Goal: Use online tool/utility: Utilize a website feature to perform a specific function

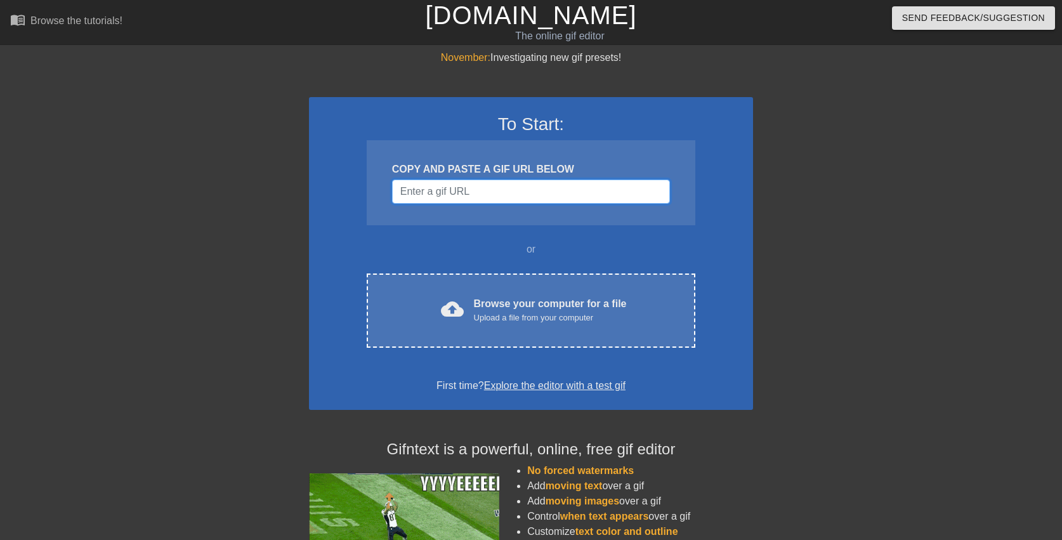
click at [542, 195] on input "Username" at bounding box center [531, 191] width 278 height 24
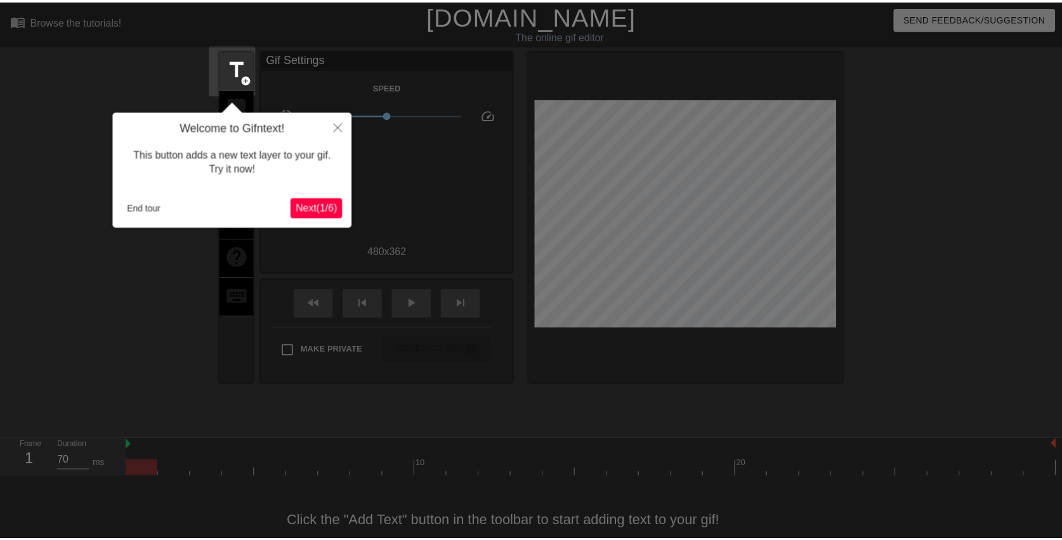
scroll to position [31, 0]
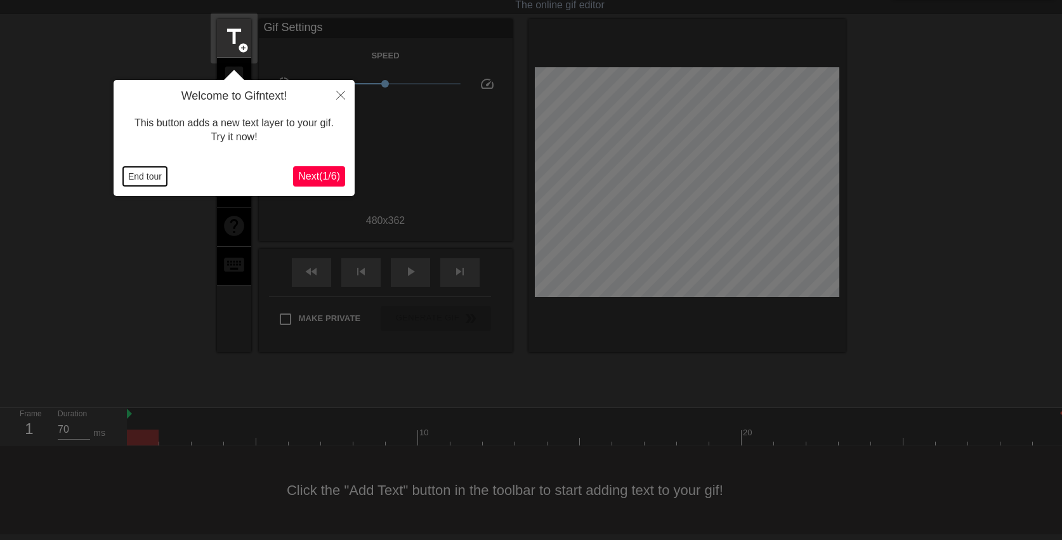
click at [159, 177] on button "End tour" at bounding box center [145, 176] width 44 height 19
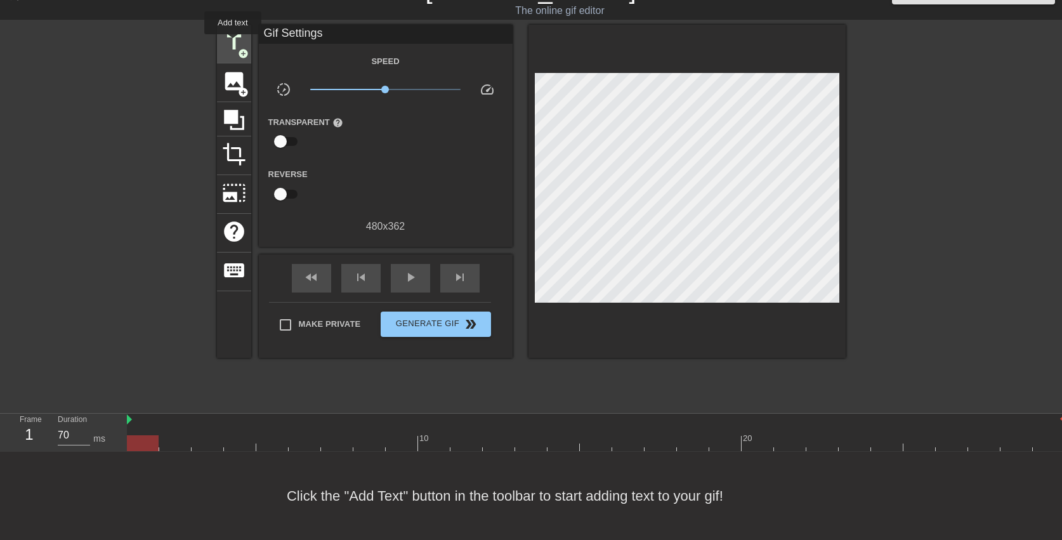
click at [233, 43] on span "title" at bounding box center [234, 42] width 24 height 24
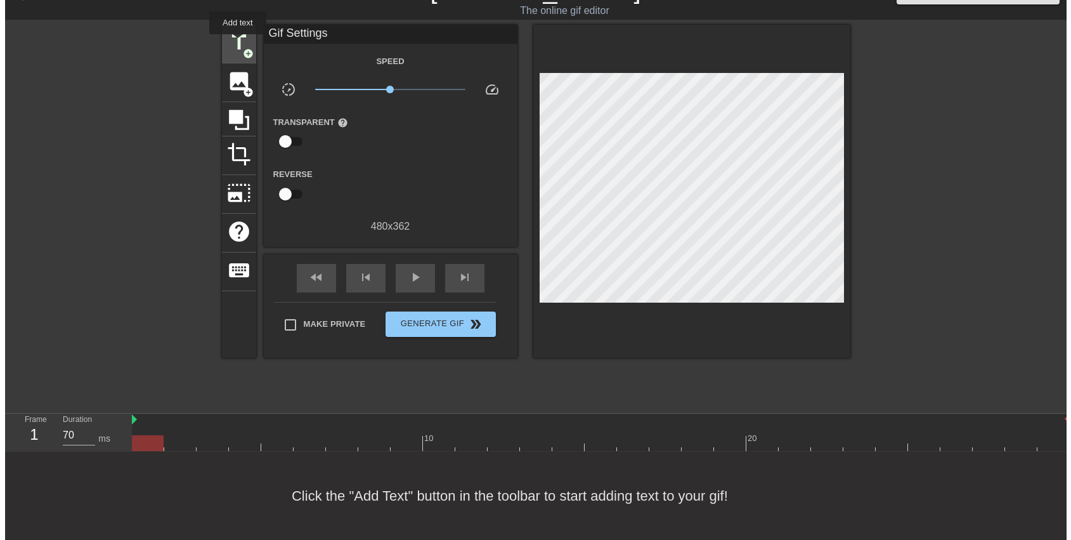
scroll to position [0, 0]
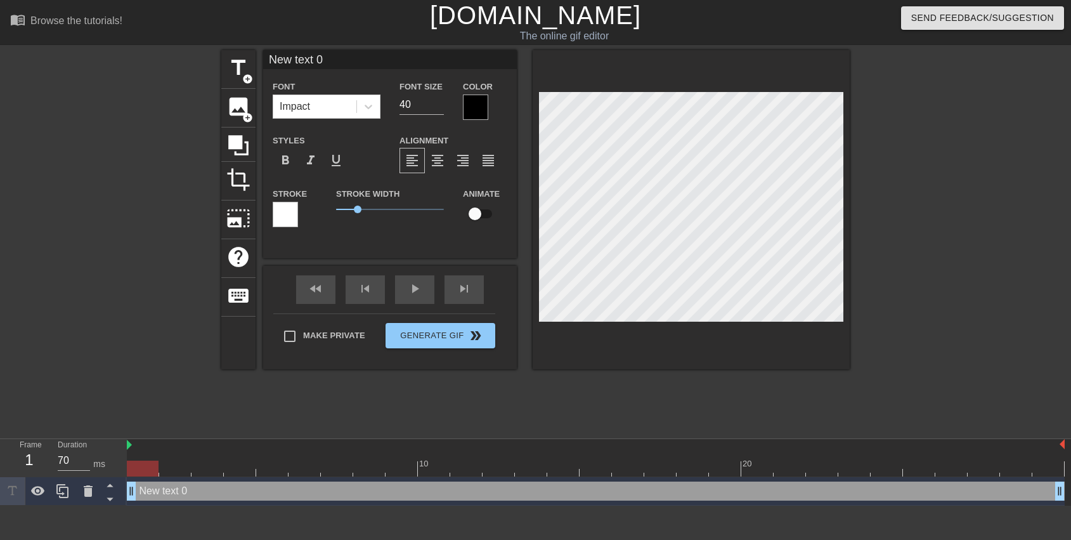
click at [471, 104] on div at bounding box center [475, 106] width 25 height 25
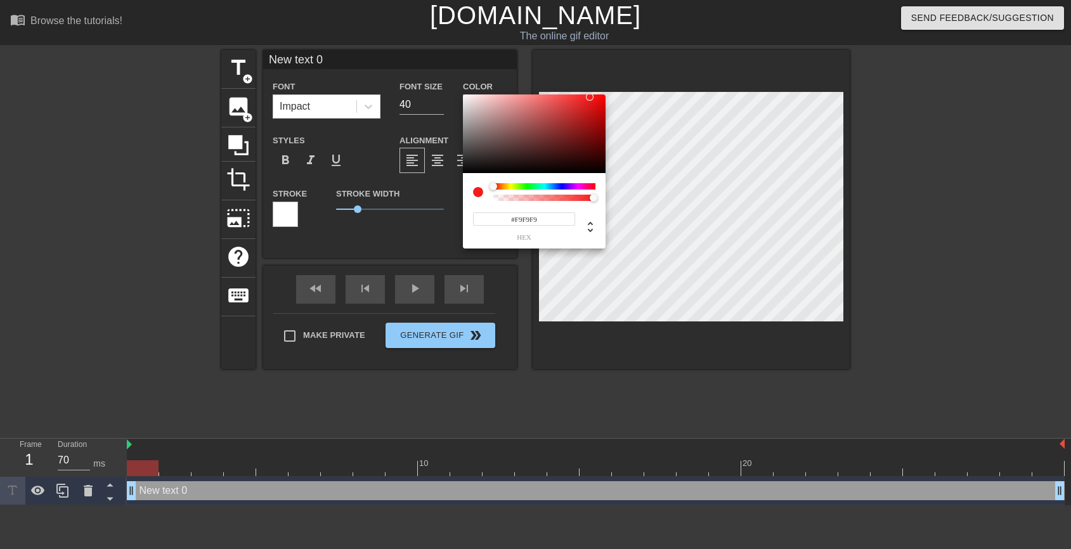
type input "#FDFDFD"
drag, startPoint x: 467, startPoint y: 138, endPoint x: 462, endPoint y: 95, distance: 42.7
click at [463, 95] on div at bounding box center [534, 133] width 143 height 79
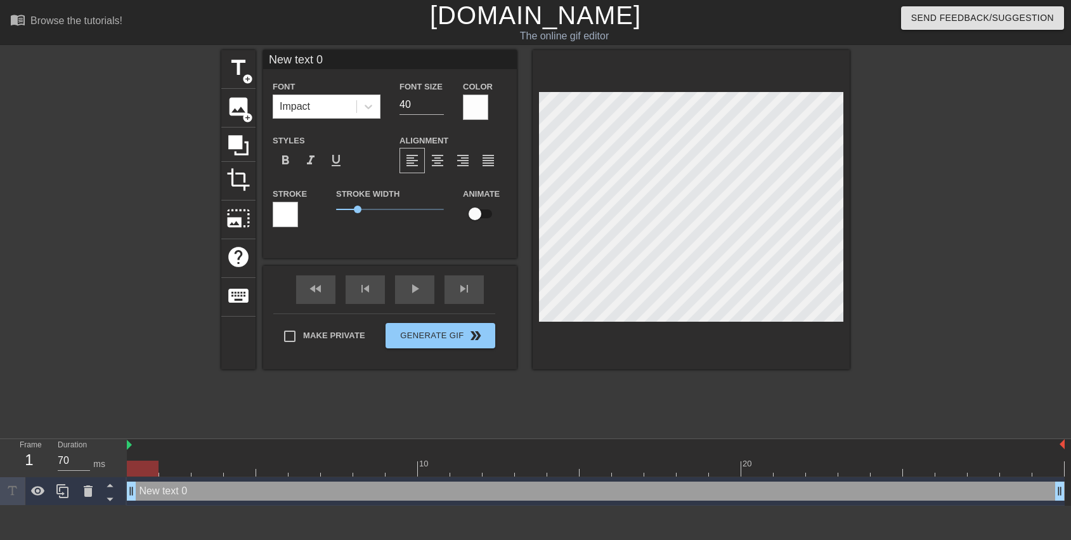
click at [279, 217] on div at bounding box center [285, 214] width 25 height 25
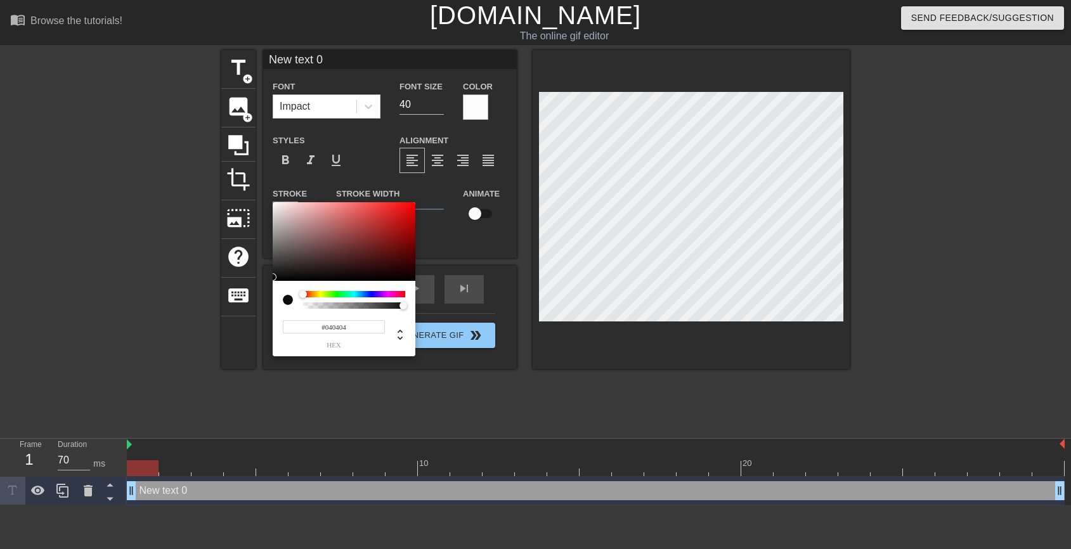
drag, startPoint x: 297, startPoint y: 271, endPoint x: 268, endPoint y: 278, distance: 30.1
click at [268, 279] on div "#040404 hex" at bounding box center [535, 274] width 1071 height 549
type input "#060606"
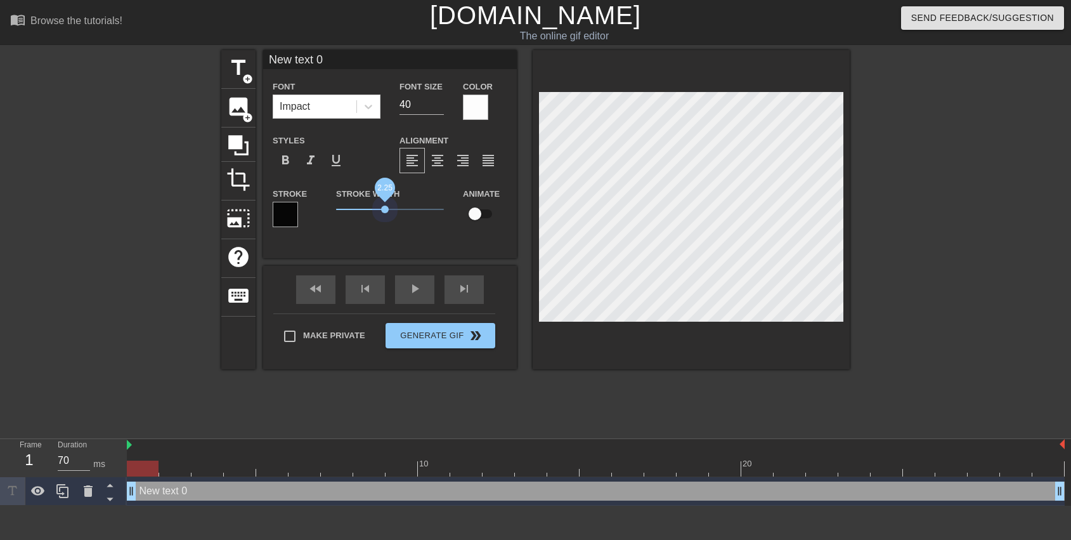
drag, startPoint x: 360, startPoint y: 207, endPoint x: 391, endPoint y: 214, distance: 31.2
click at [391, 214] on span "2.25" at bounding box center [390, 209] width 108 height 15
type input "H"
type textarea "H"
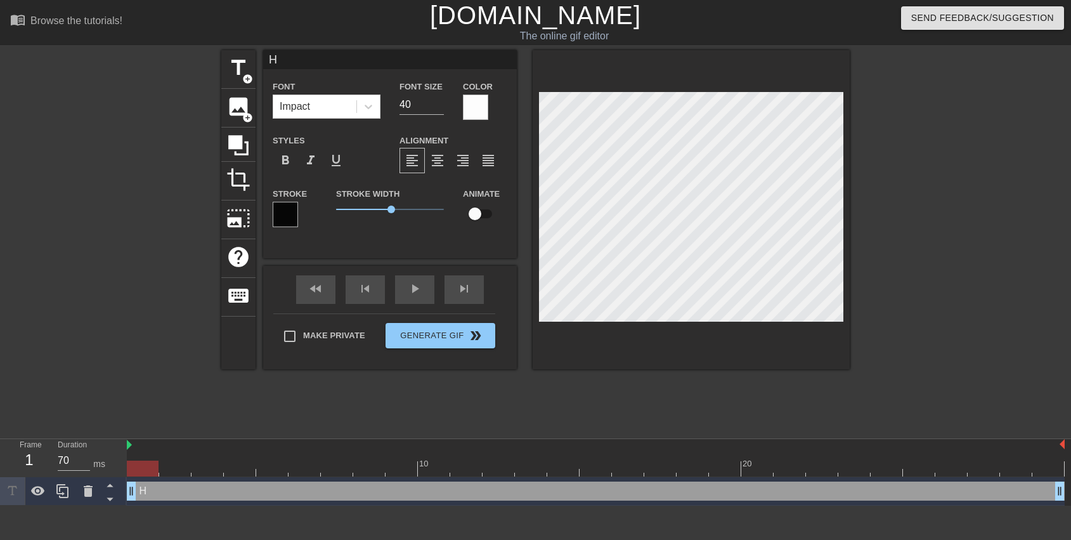
type input "Hu"
type textarea "Hu"
type input "Hum"
type textarea "Hum"
type input "Humb"
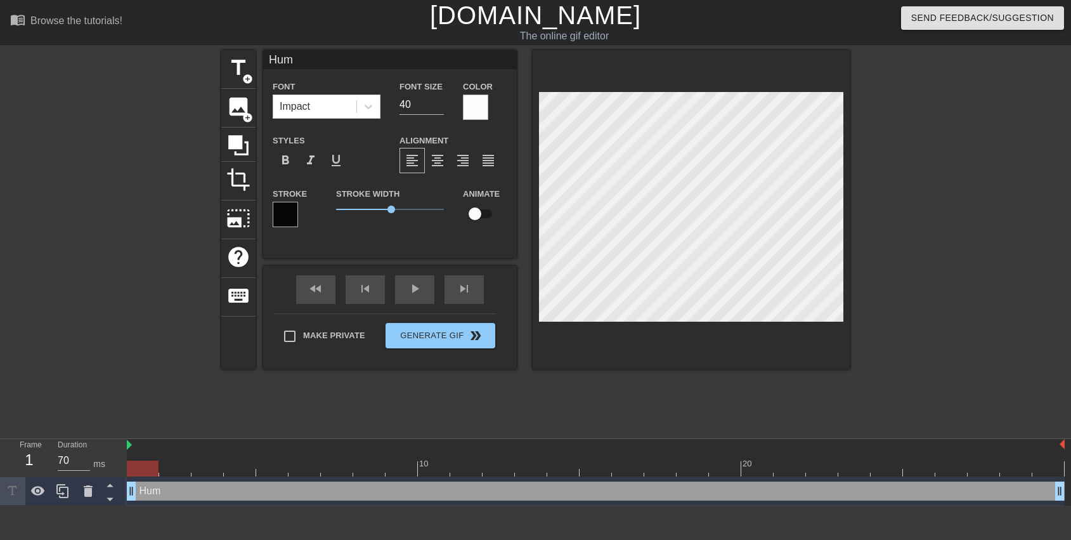
type textarea "Humb"
type input "[PERSON_NAME]"
type textarea "[PERSON_NAME]"
type input "Humber"
type textarea "Humber"
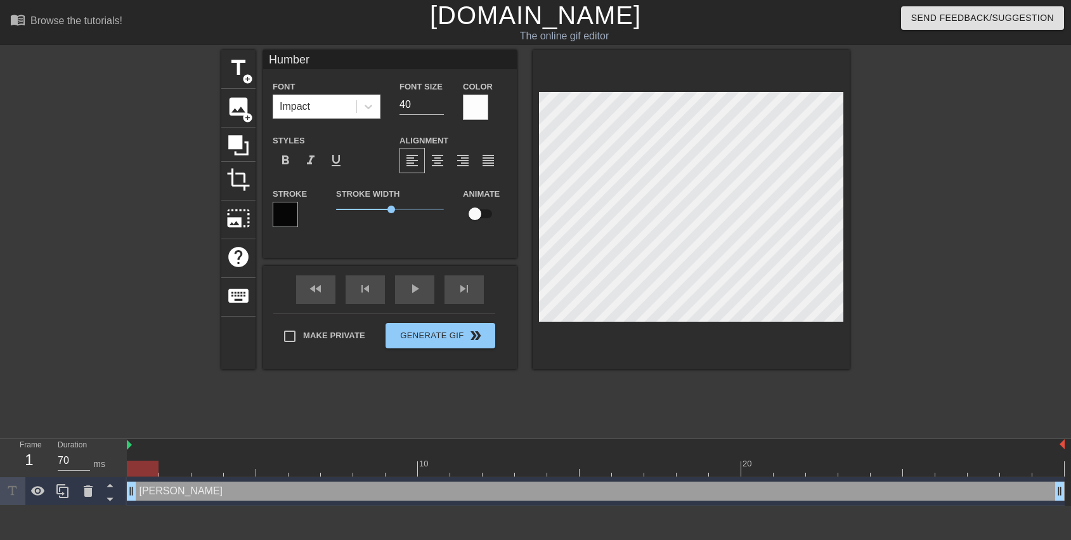
type input "[PERSON_NAME]"
type textarea "[PERSON_NAME]"
type input "[PERSON_NAME]"
type textarea "[PERSON_NAME]"
click at [428, 107] on input "40" at bounding box center [422, 104] width 44 height 20
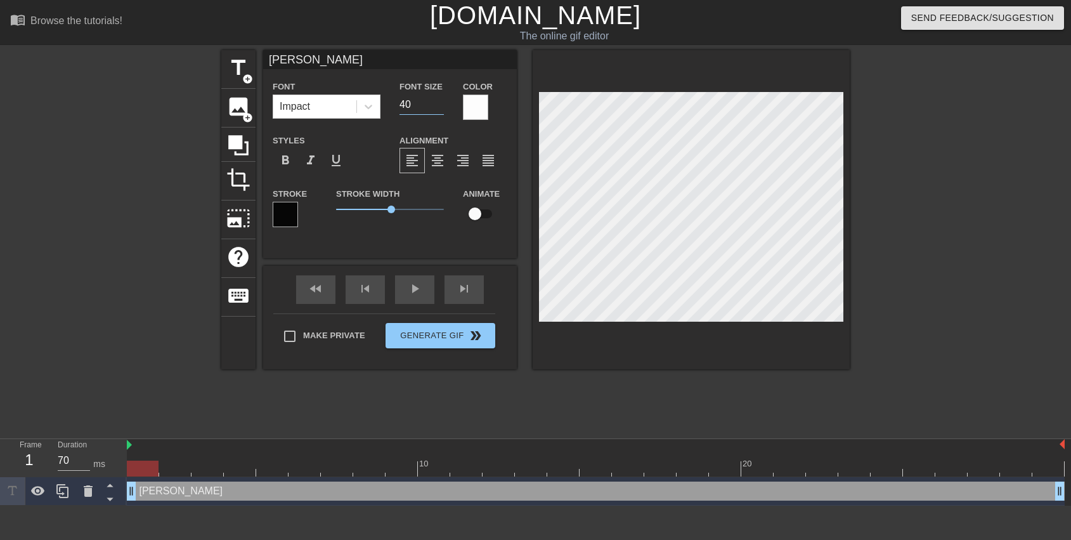
click at [438, 111] on input "40" at bounding box center [422, 104] width 44 height 20
click at [438, 109] on input "39" at bounding box center [422, 104] width 44 height 20
click at [438, 109] on input "38" at bounding box center [422, 104] width 44 height 20
click at [438, 109] on input "37" at bounding box center [422, 104] width 44 height 20
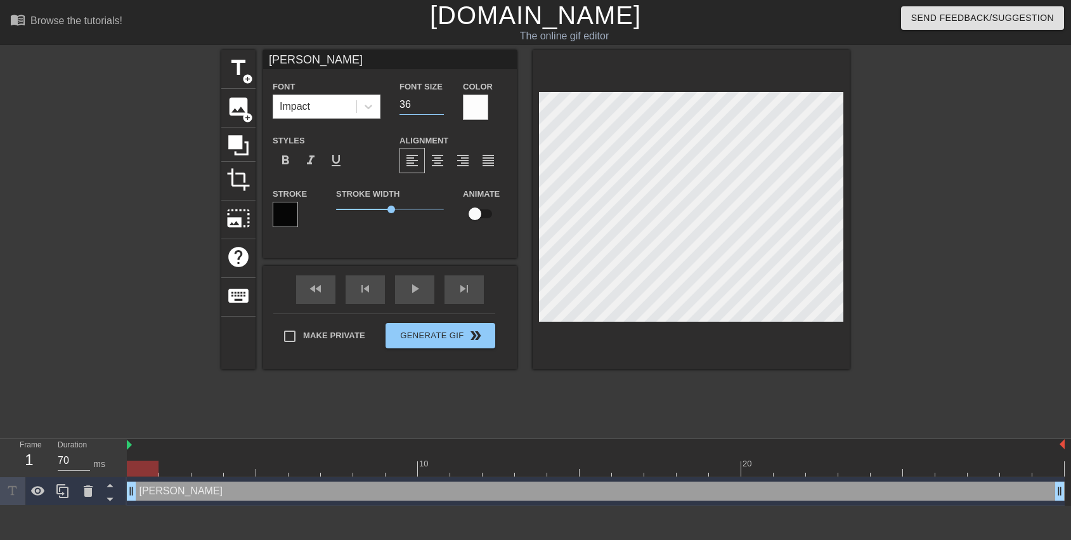
click at [438, 109] on input "36" at bounding box center [422, 104] width 44 height 20
click at [438, 109] on input "35" at bounding box center [422, 104] width 44 height 20
click at [438, 109] on input "34" at bounding box center [422, 104] width 44 height 20
click at [438, 109] on input "33" at bounding box center [422, 104] width 44 height 20
click at [438, 109] on input "32" at bounding box center [422, 104] width 44 height 20
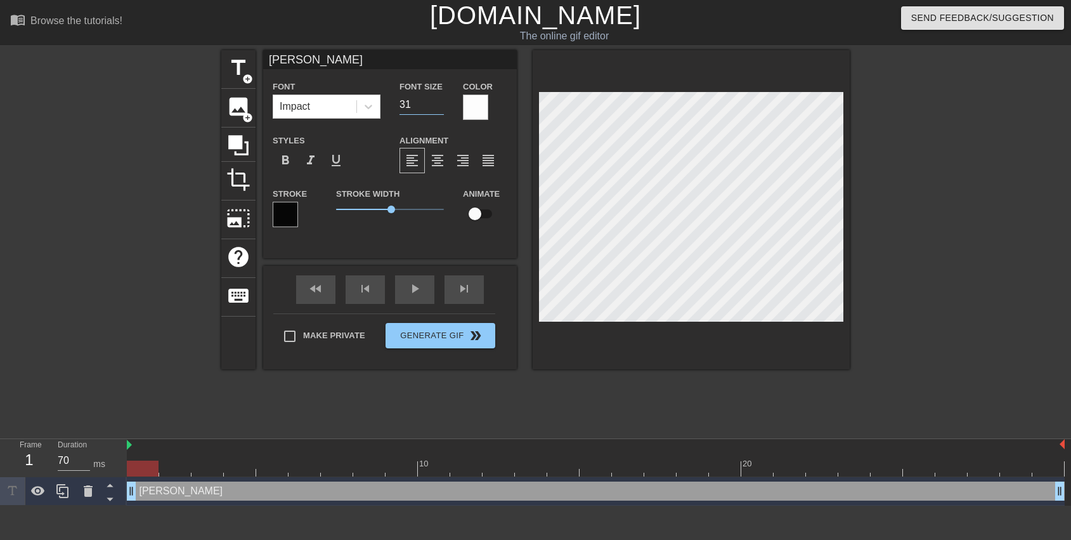
type input "31"
click at [438, 108] on input "31" at bounding box center [422, 104] width 44 height 20
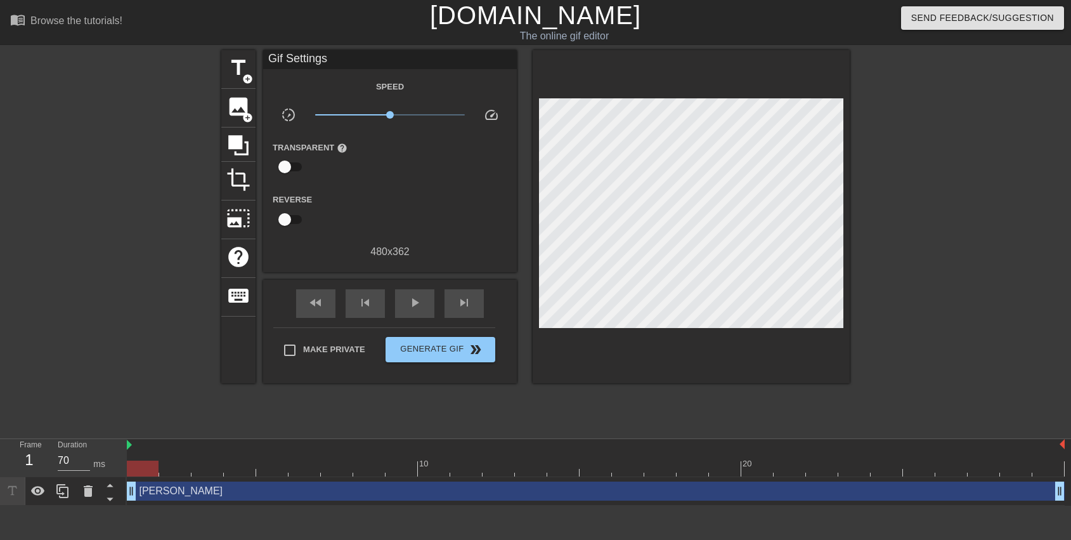
click at [898, 247] on div at bounding box center [960, 240] width 190 height 380
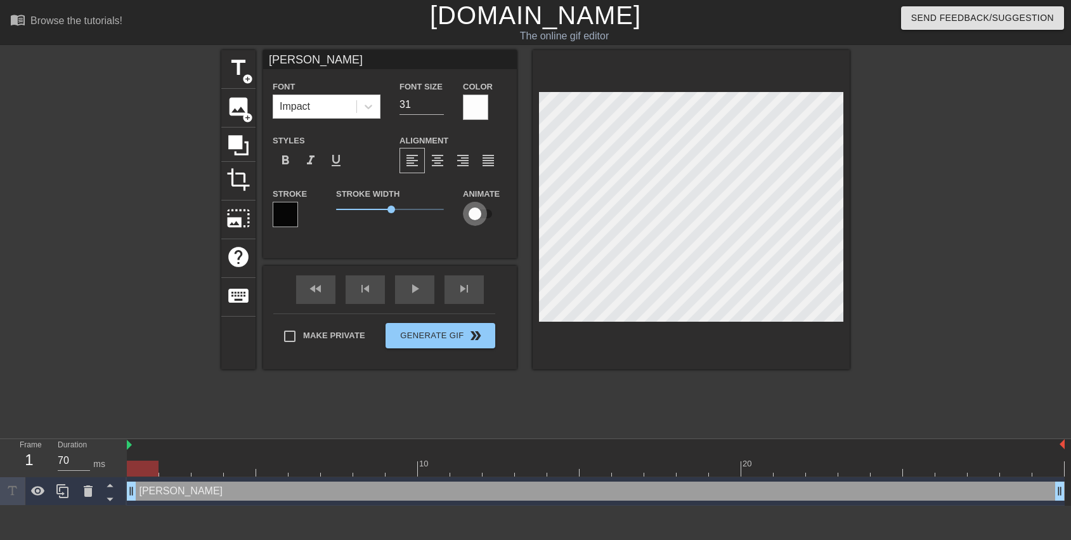
click at [478, 211] on input "checkbox" at bounding box center [475, 214] width 72 height 24
checkbox input "true"
click at [370, 469] on div at bounding box center [596, 468] width 938 height 16
type input "70"
click at [244, 469] on div at bounding box center [596, 468] width 938 height 16
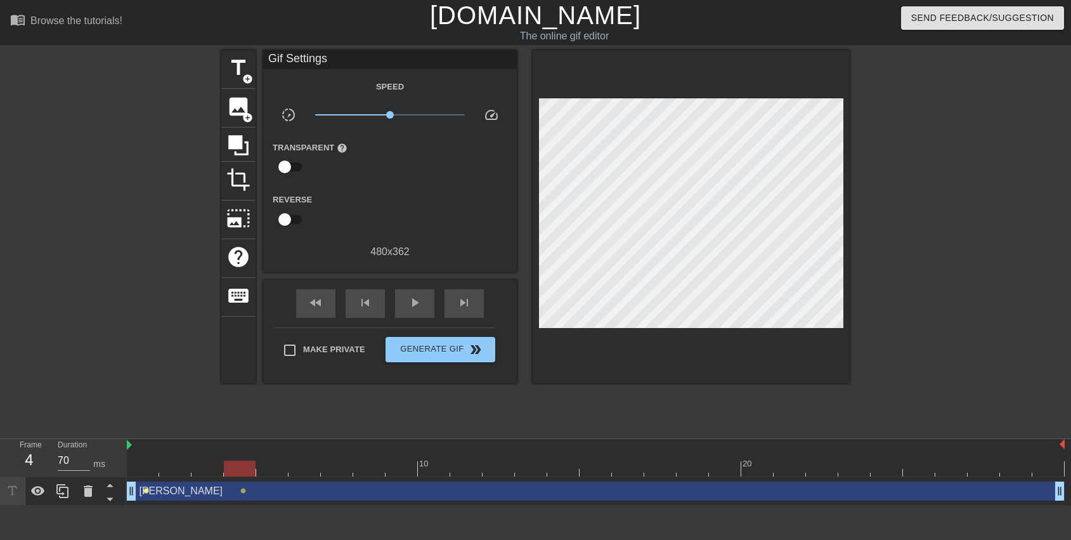
click at [143, 491] on span "lens" at bounding box center [146, 491] width 6 height 6
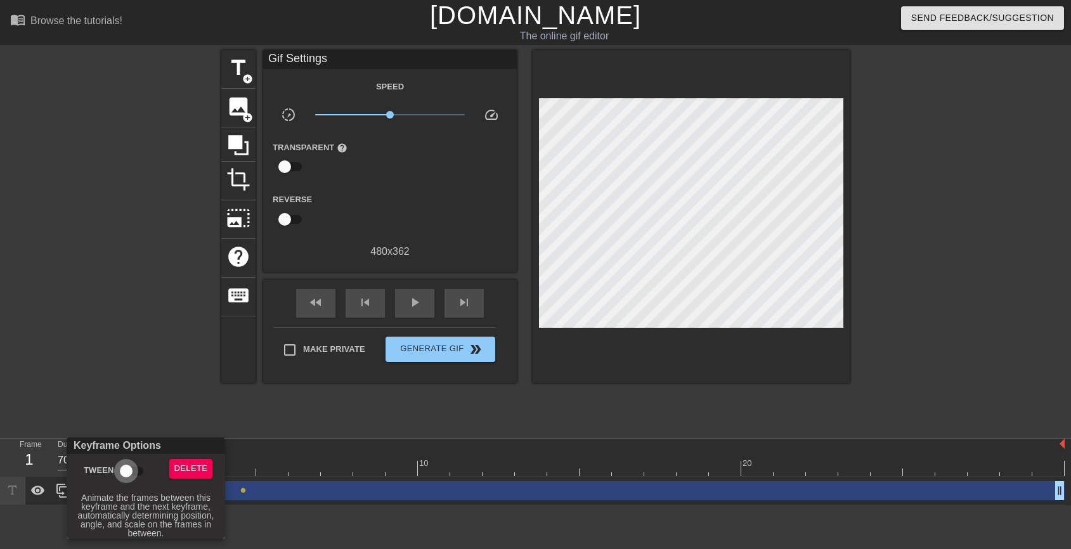
click at [133, 474] on input "Tween" at bounding box center [126, 471] width 72 height 24
checkbox input "true"
click at [240, 402] on div at bounding box center [535, 274] width 1071 height 549
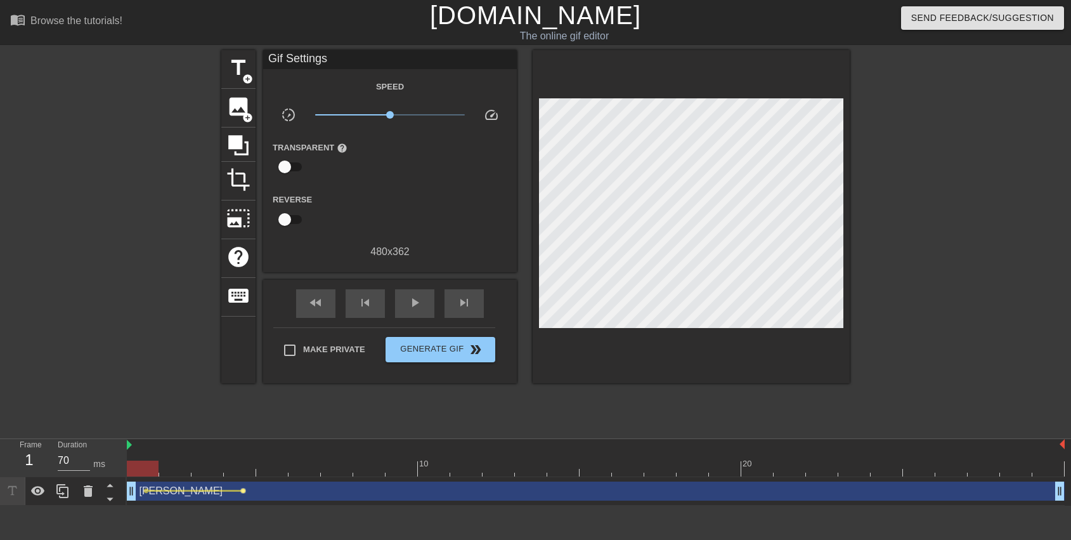
click at [244, 490] on span "lens" at bounding box center [243, 491] width 6 height 6
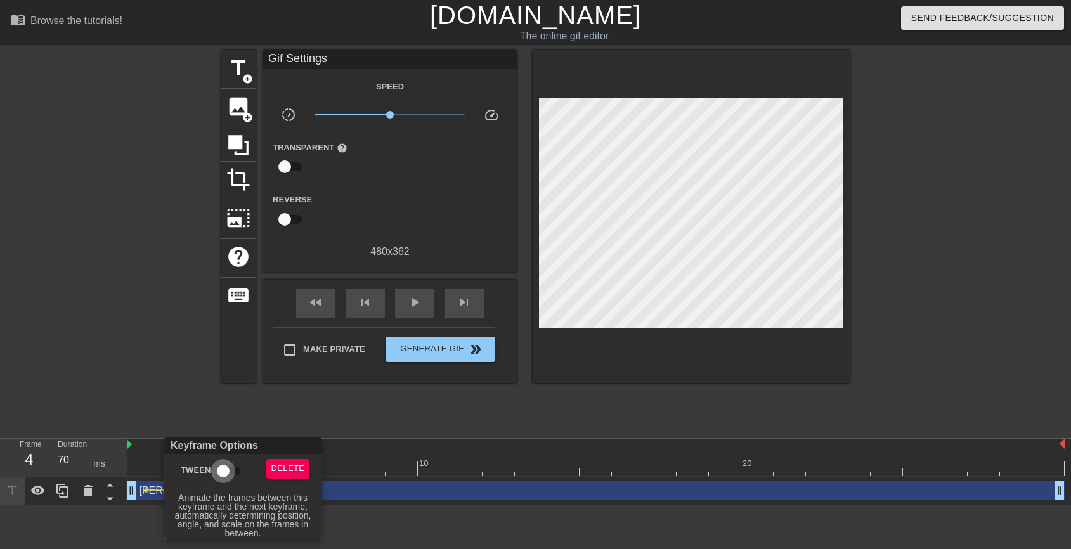
click at [235, 470] on input "Tween" at bounding box center [223, 471] width 72 height 24
checkbox input "true"
click at [416, 457] on div at bounding box center [535, 274] width 1071 height 549
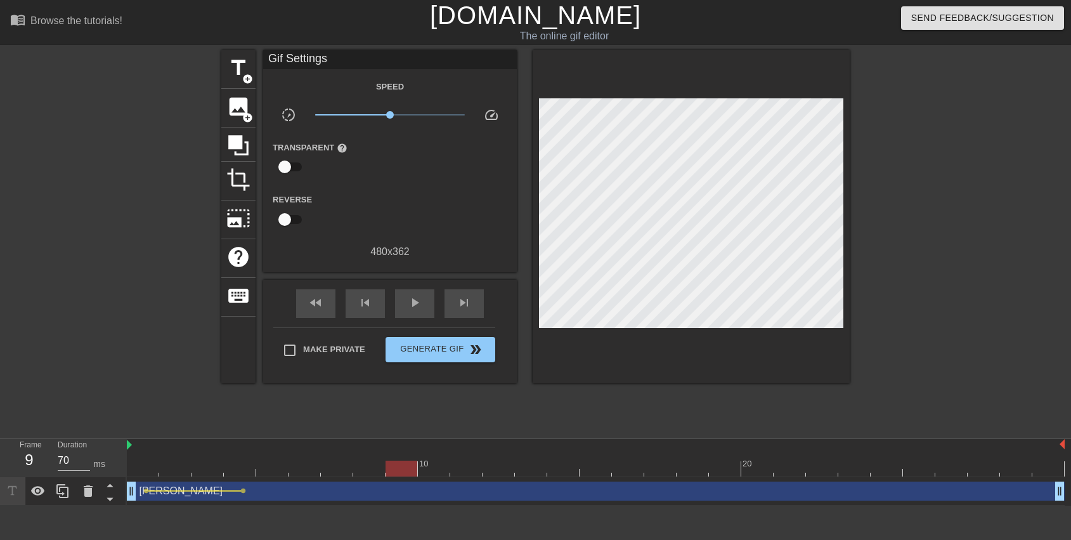
click at [411, 462] on div at bounding box center [596, 468] width 938 height 16
click at [351, 462] on div at bounding box center [596, 468] width 938 height 16
click at [387, 462] on div at bounding box center [596, 468] width 938 height 16
click at [371, 462] on div at bounding box center [596, 468] width 938 height 16
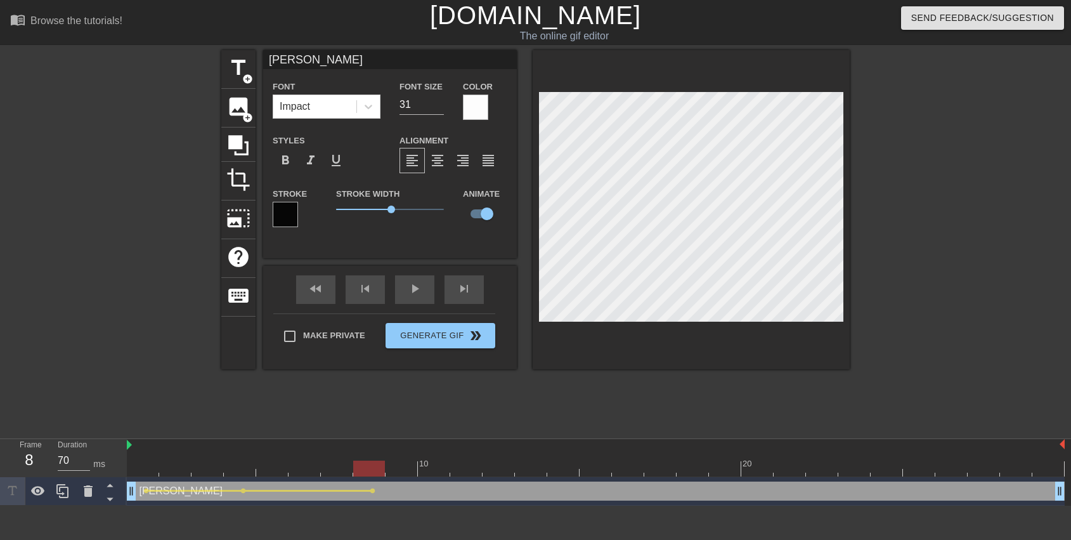
click at [431, 476] on div at bounding box center [596, 468] width 938 height 16
click at [490, 468] on div at bounding box center [596, 468] width 938 height 16
click at [545, 465] on div at bounding box center [596, 468] width 938 height 16
click at [504, 469] on div at bounding box center [596, 468] width 938 height 16
click at [535, 458] on div at bounding box center [531, 460] width 32 height 16
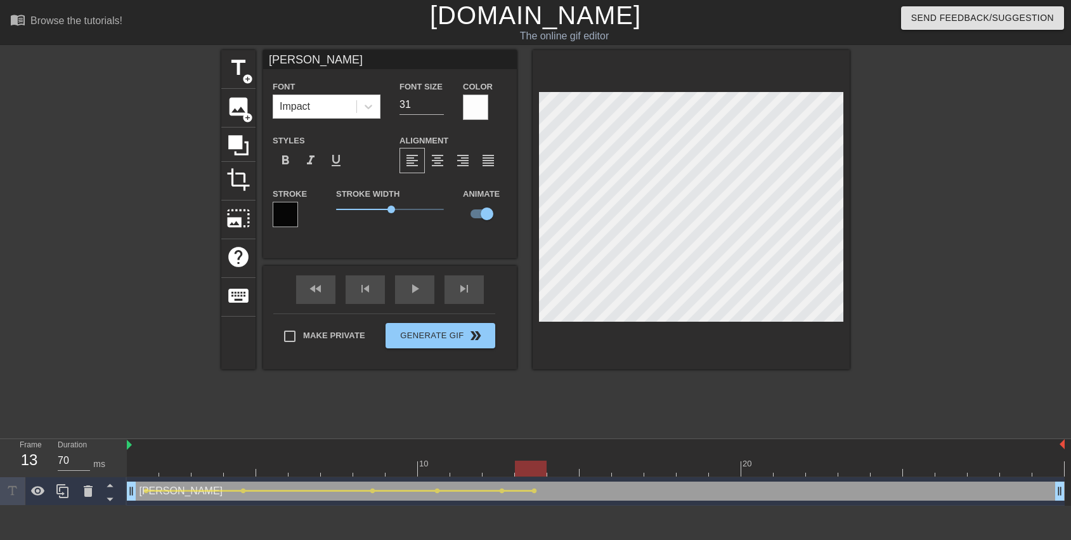
click at [594, 467] on div at bounding box center [596, 468] width 938 height 16
click at [661, 471] on div at bounding box center [596, 468] width 938 height 16
click at [732, 464] on div at bounding box center [596, 468] width 938 height 16
click at [850, 464] on div at bounding box center [596, 468] width 938 height 16
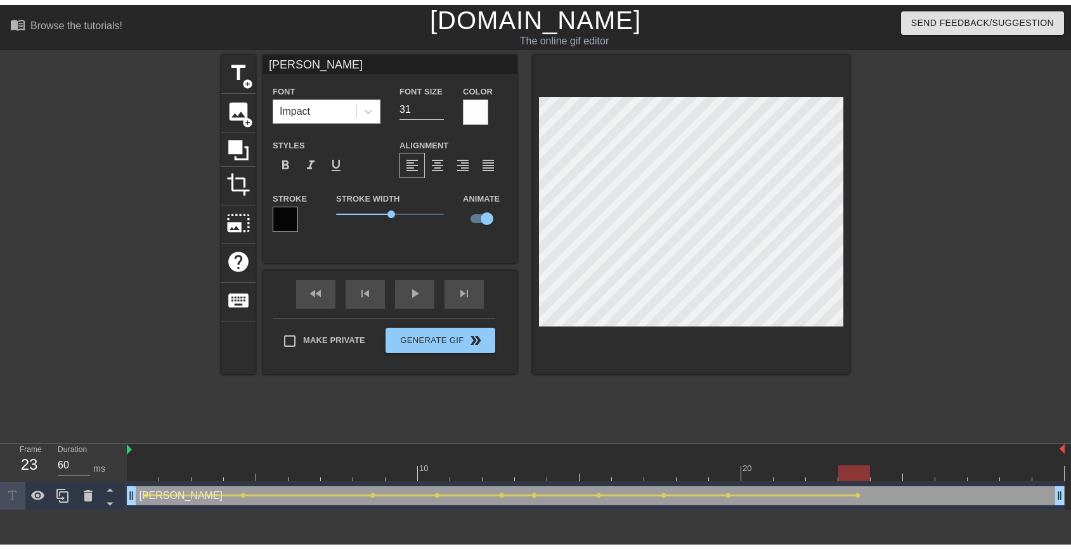
scroll to position [0, 10]
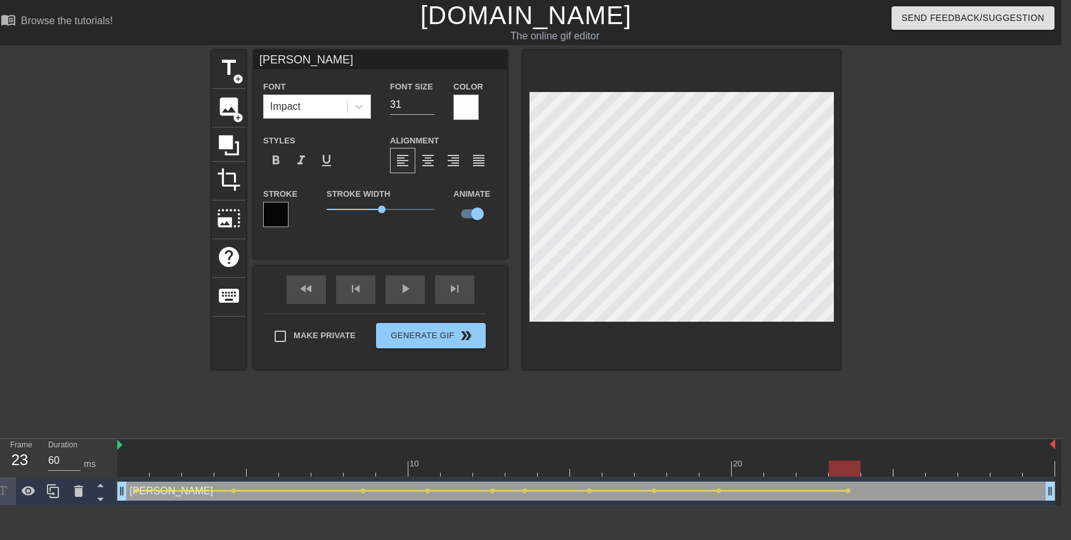
click at [944, 469] on div at bounding box center [586, 468] width 938 height 16
click at [1040, 467] on div at bounding box center [586, 468] width 938 height 16
click at [405, 290] on div "play_arrow" at bounding box center [405, 289] width 39 height 29
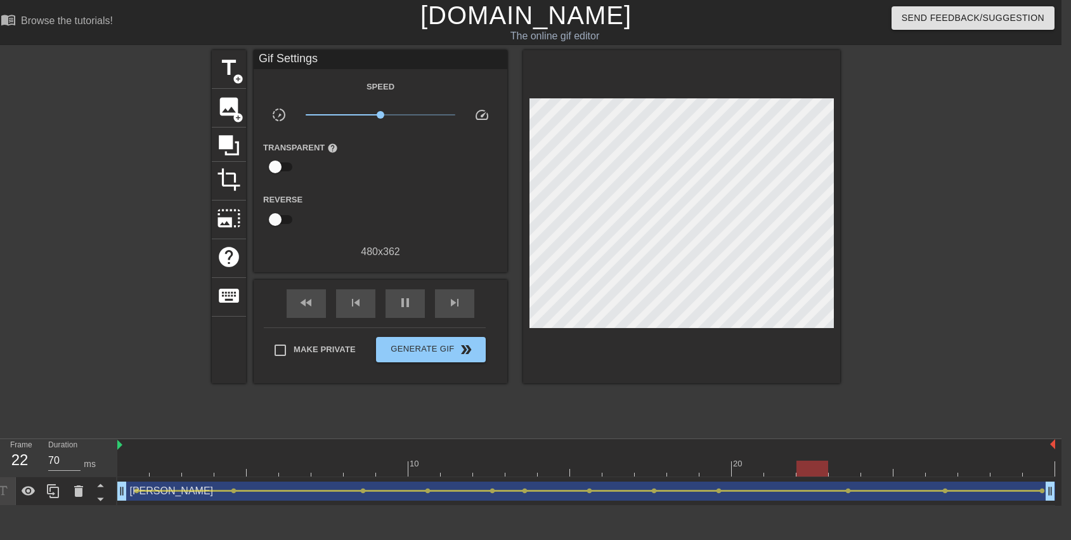
click at [992, 152] on div at bounding box center [950, 240] width 190 height 380
type input "70"
click at [321, 348] on span "Make Private" at bounding box center [325, 349] width 62 height 13
click at [294, 348] on input "Make Private" at bounding box center [280, 350] width 27 height 27
checkbox input "true"
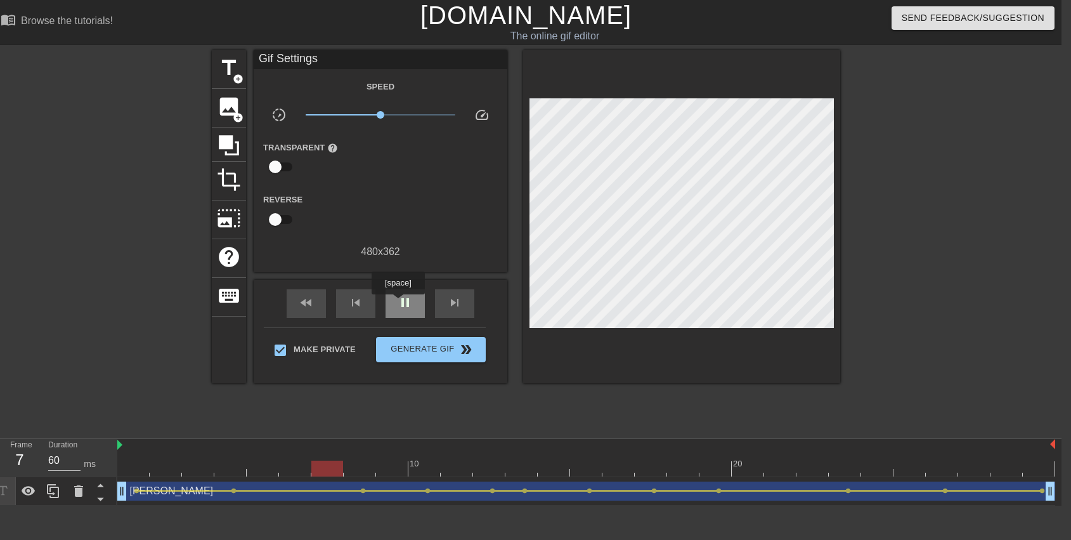
click at [400, 302] on span "pause" at bounding box center [405, 302] width 15 height 15
type input "70"
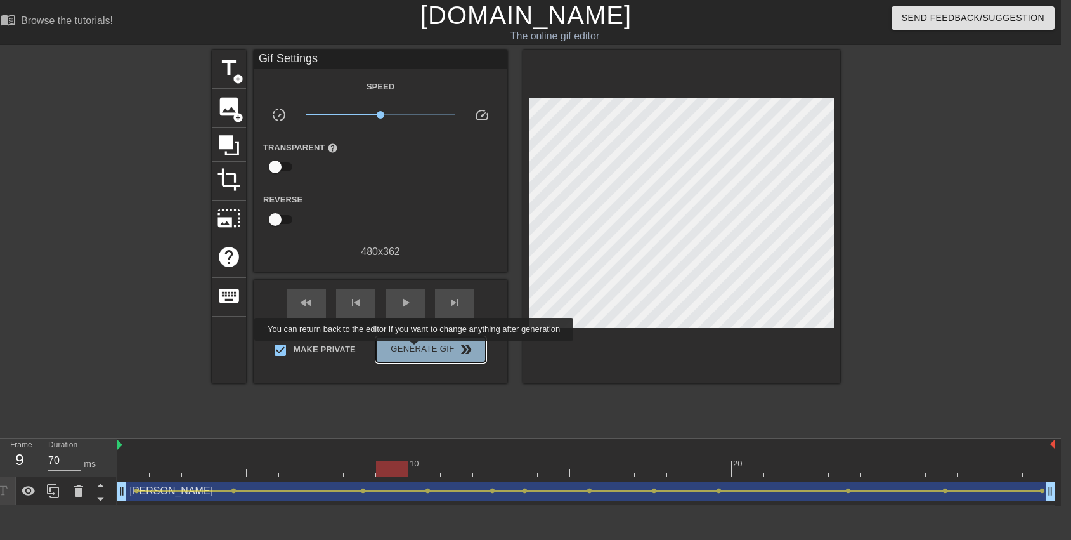
click at [422, 349] on span "Generate Gif double_arrow" at bounding box center [431, 349] width 100 height 15
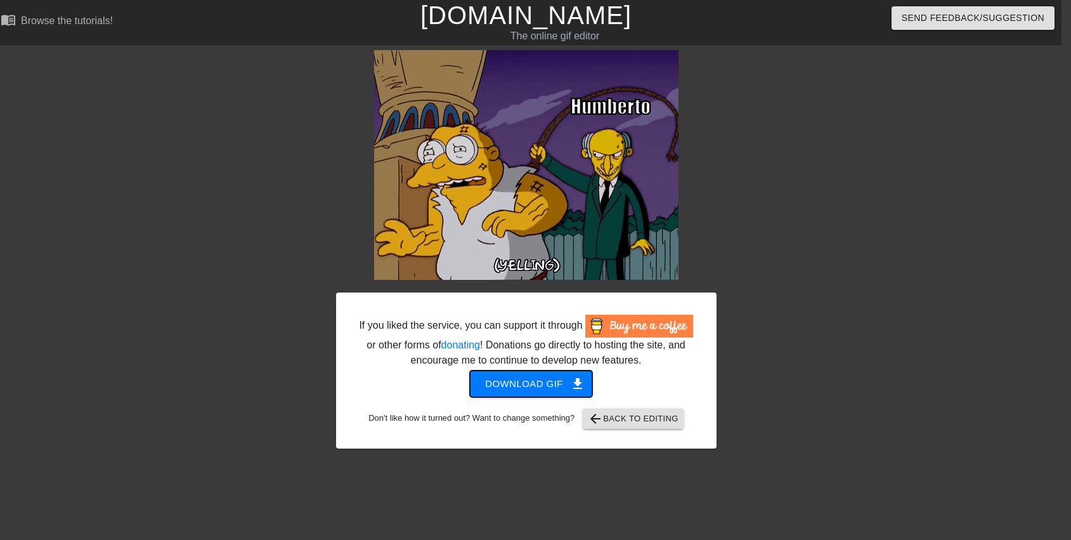
click at [535, 392] on span "Download gif get_app" at bounding box center [531, 383] width 92 height 16
